Goal: Navigation & Orientation: Find specific page/section

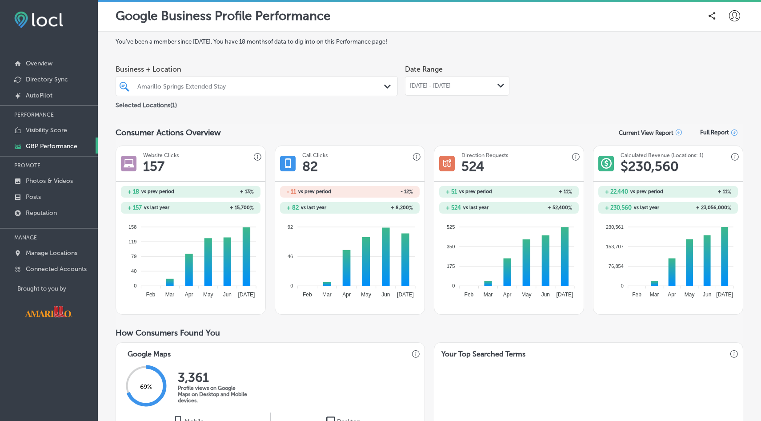
scroll to position [2, 0]
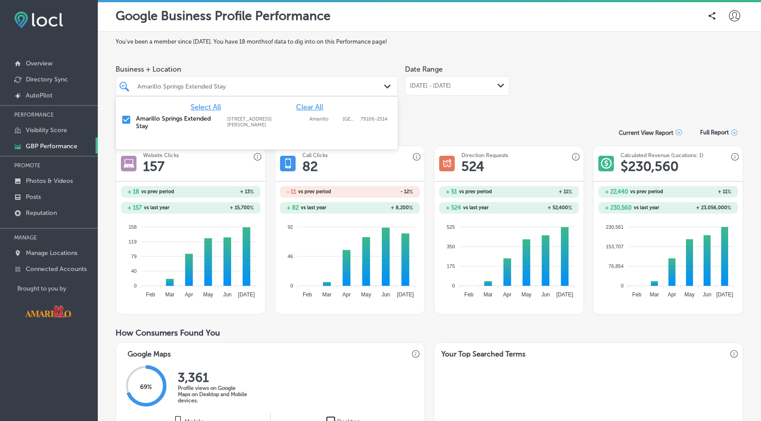
click at [293, 85] on div "Amarillo Springs Extended Stay" at bounding box center [261, 86] width 248 height 8
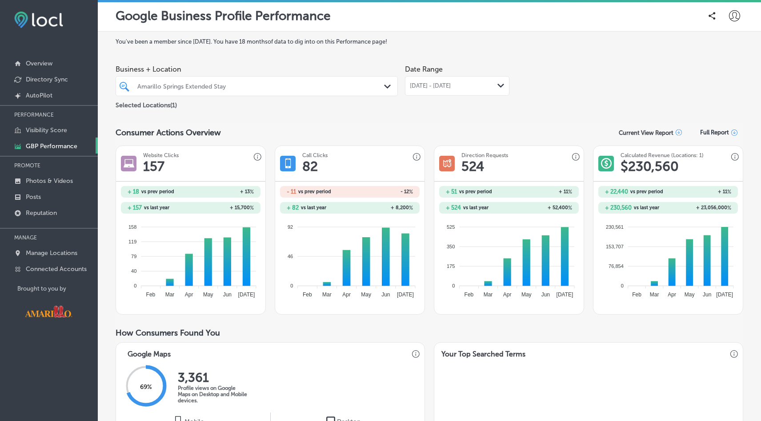
click at [293, 85] on div "Amarillo Springs Extended Stay" at bounding box center [261, 86] width 248 height 8
click at [62, 76] on p "Directory Sync" at bounding box center [47, 80] width 42 height 8
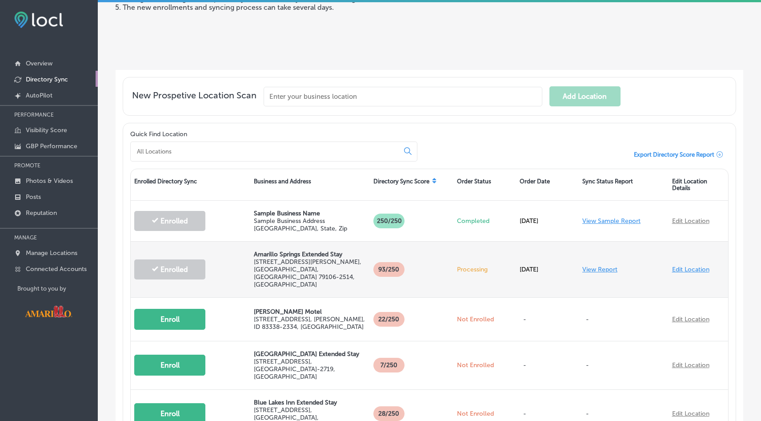
scroll to position [138, 0]
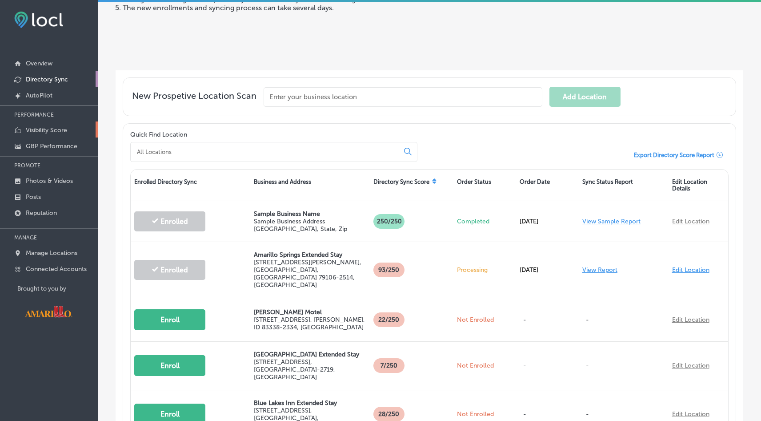
click at [65, 133] on p "Visibility Score" at bounding box center [46, 130] width 41 height 8
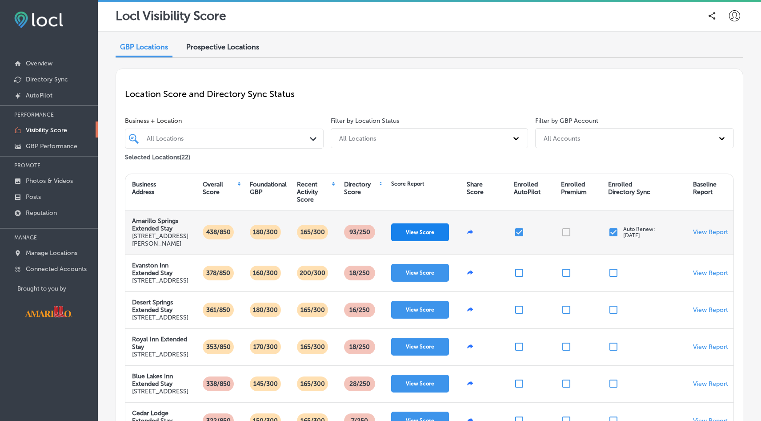
click at [418, 230] on button "View Score" at bounding box center [420, 232] width 58 height 18
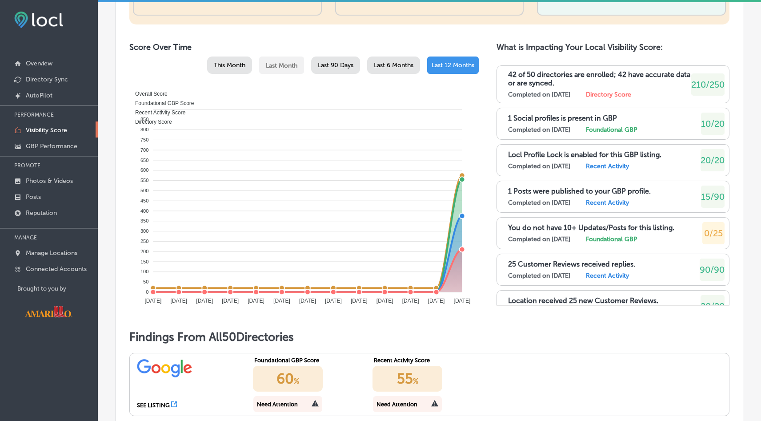
scroll to position [390, 0]
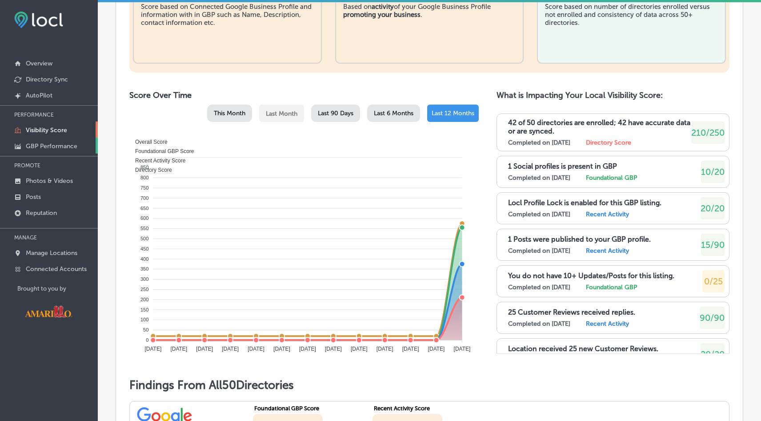
click at [52, 144] on p "GBP Performance" at bounding box center [52, 146] width 52 height 8
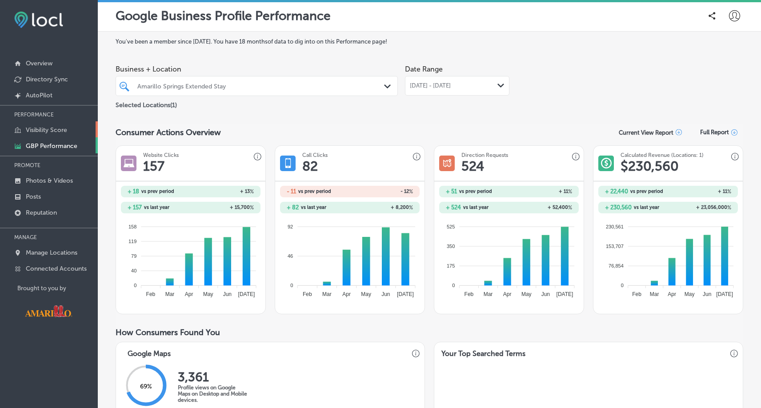
click at [46, 127] on p "Visibility Score" at bounding box center [46, 130] width 41 height 8
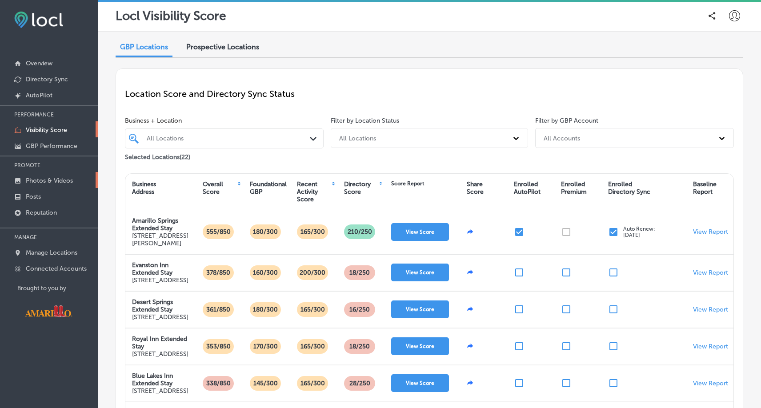
click at [55, 186] on link "Photos & Videos" at bounding box center [49, 180] width 98 height 16
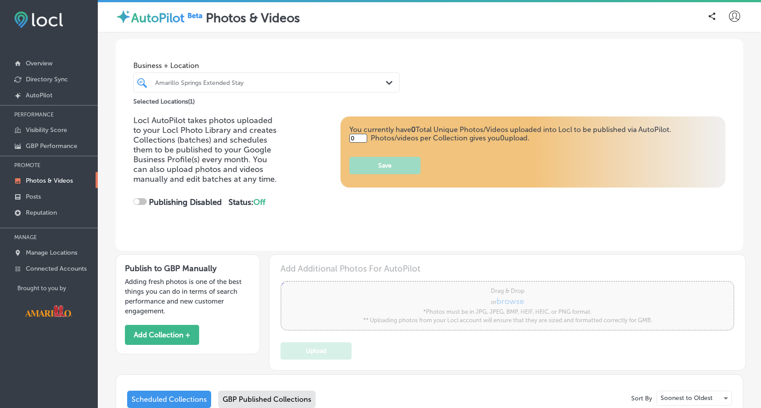
type input "5"
checkbox input "true"
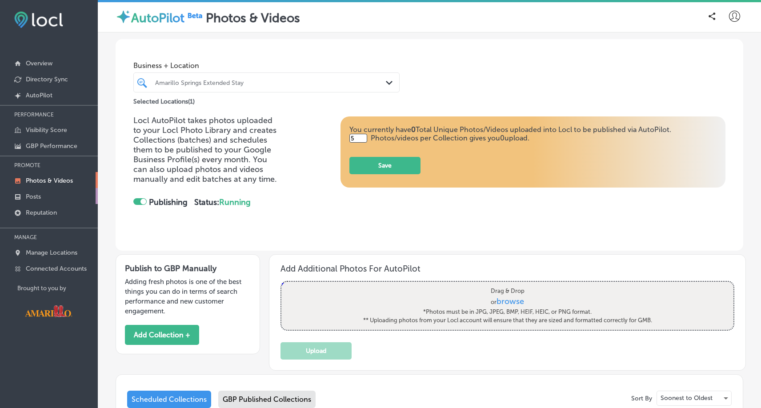
click at [38, 201] on link "Posts" at bounding box center [49, 196] width 98 height 16
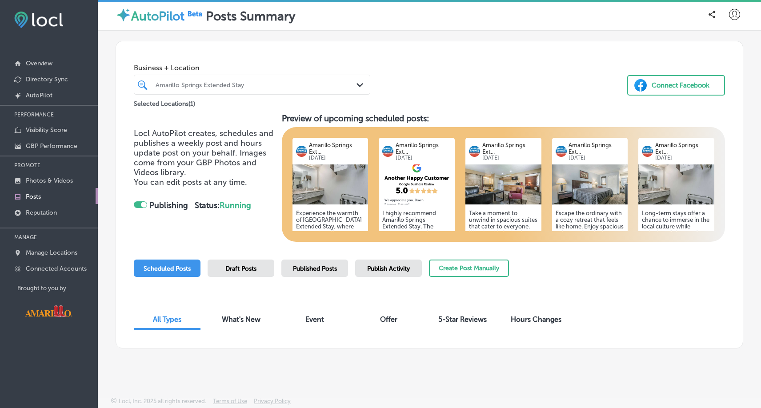
checkbox input "true"
click at [68, 211] on link "Reputation" at bounding box center [49, 212] width 98 height 16
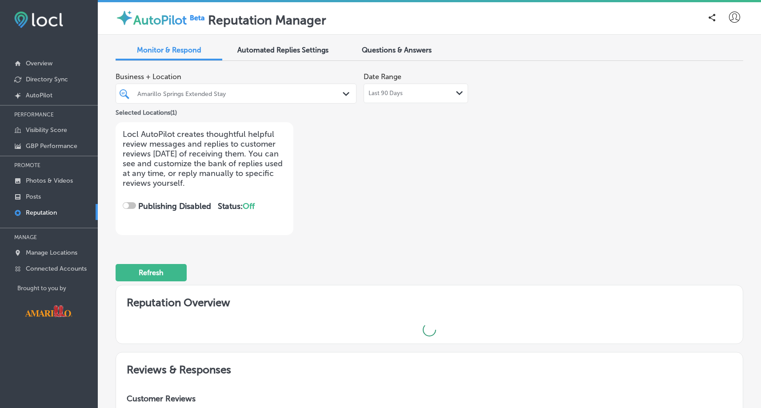
checkbox input "true"
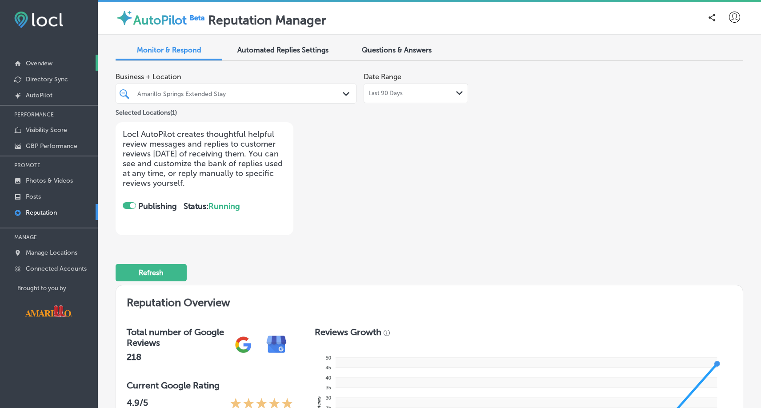
click at [60, 57] on link "Overview" at bounding box center [49, 63] width 98 height 16
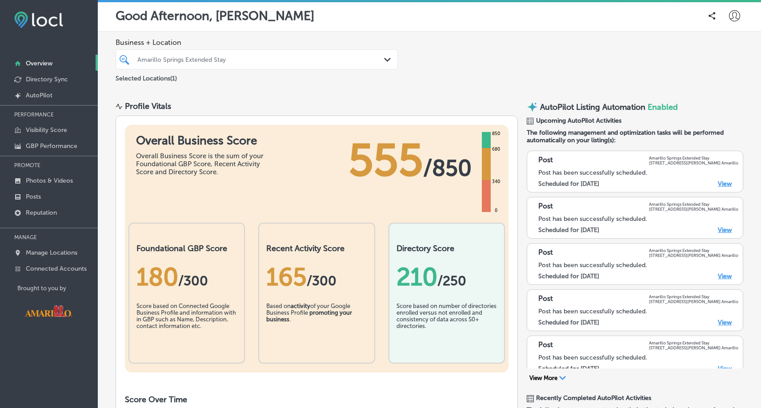
scroll to position [70, 0]
